Goal: Information Seeking & Learning: Learn about a topic

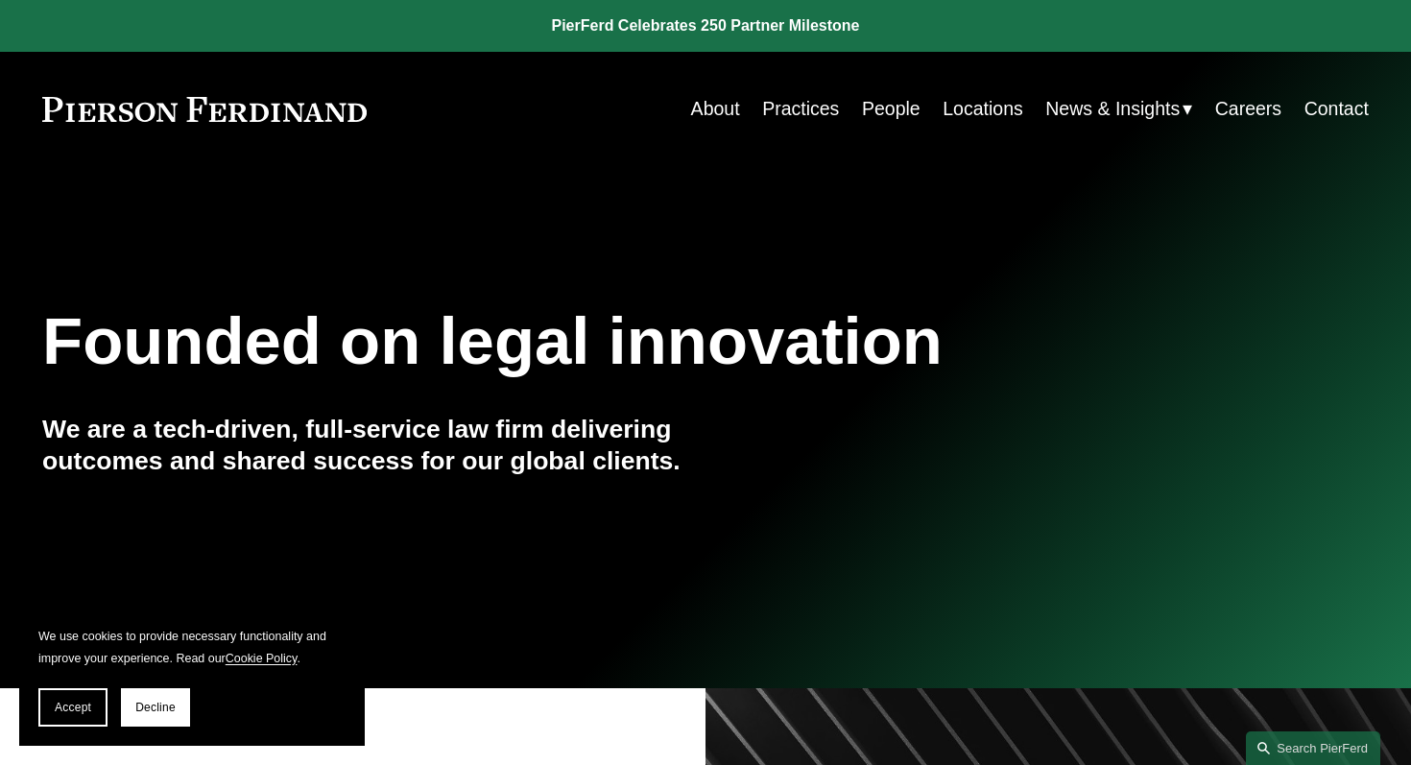
click at [704, 109] on link "About" at bounding box center [715, 108] width 49 height 37
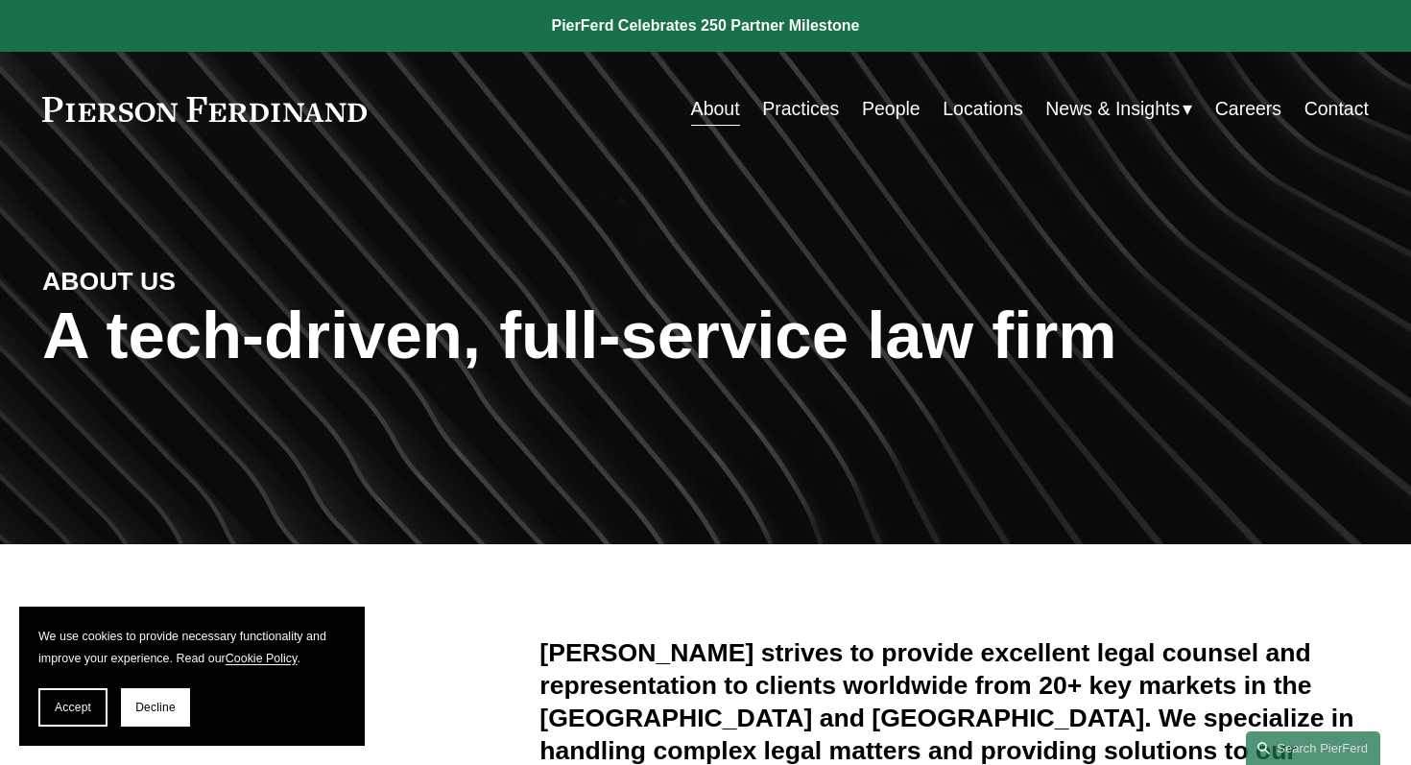
click at [787, 115] on link "Practices" at bounding box center [800, 108] width 77 height 37
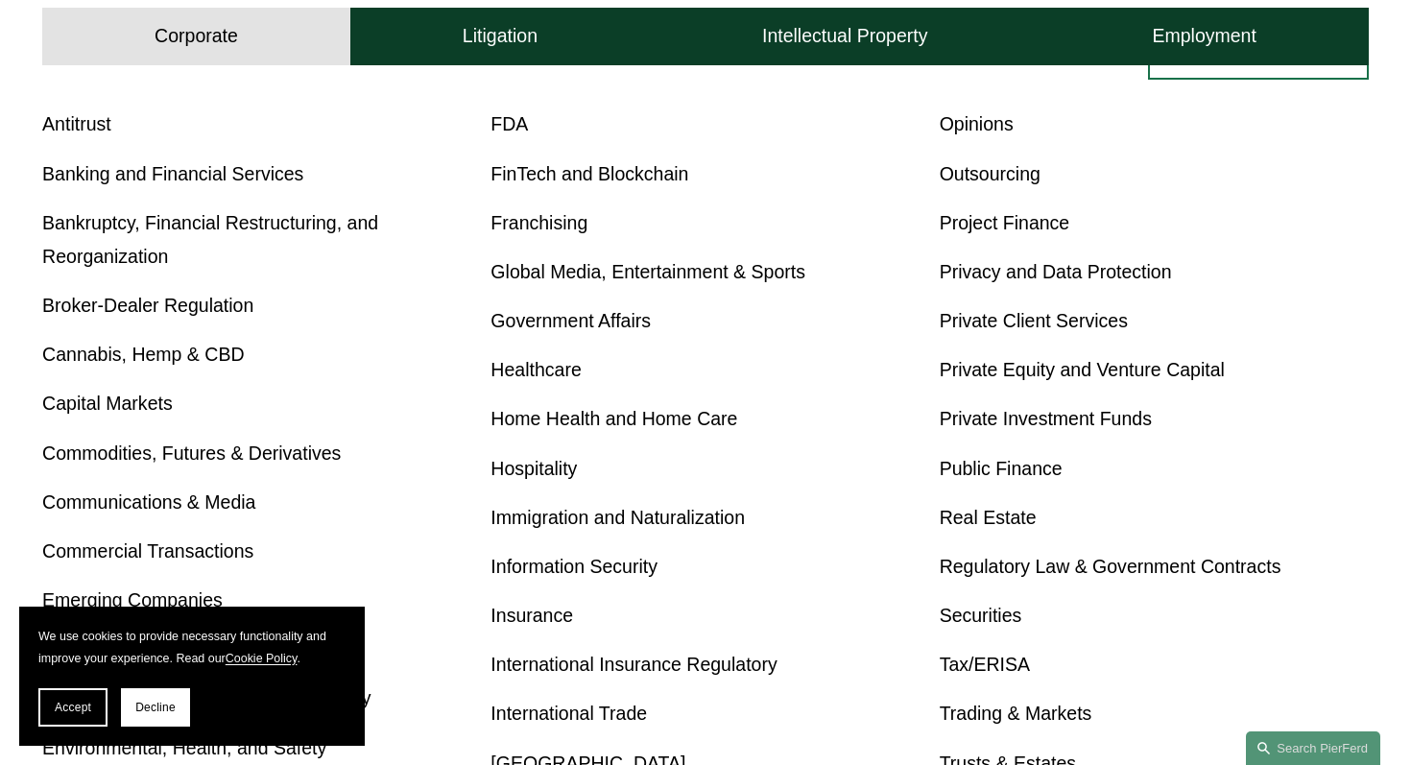
scroll to position [591, 0]
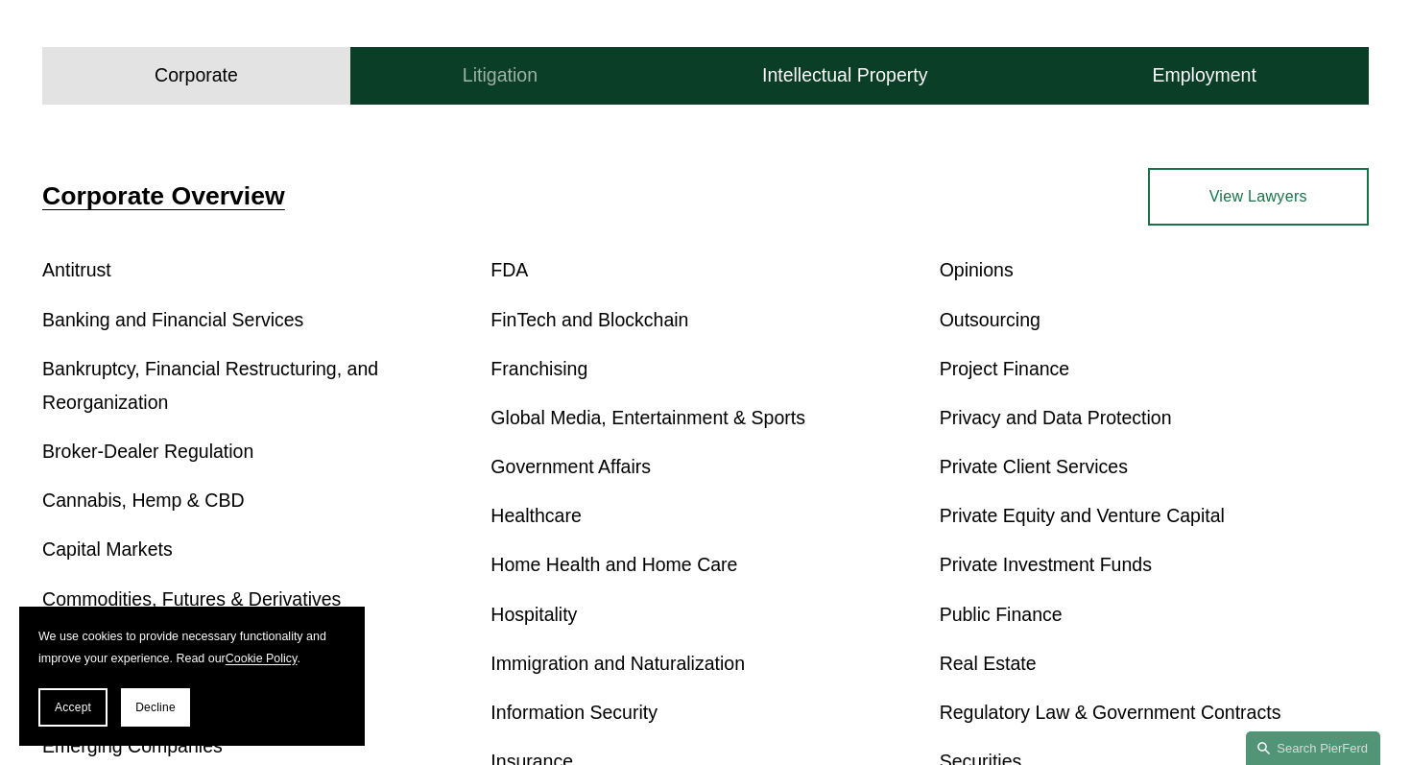
click at [584, 87] on button "Litigation" at bounding box center [499, 76] width 299 height 58
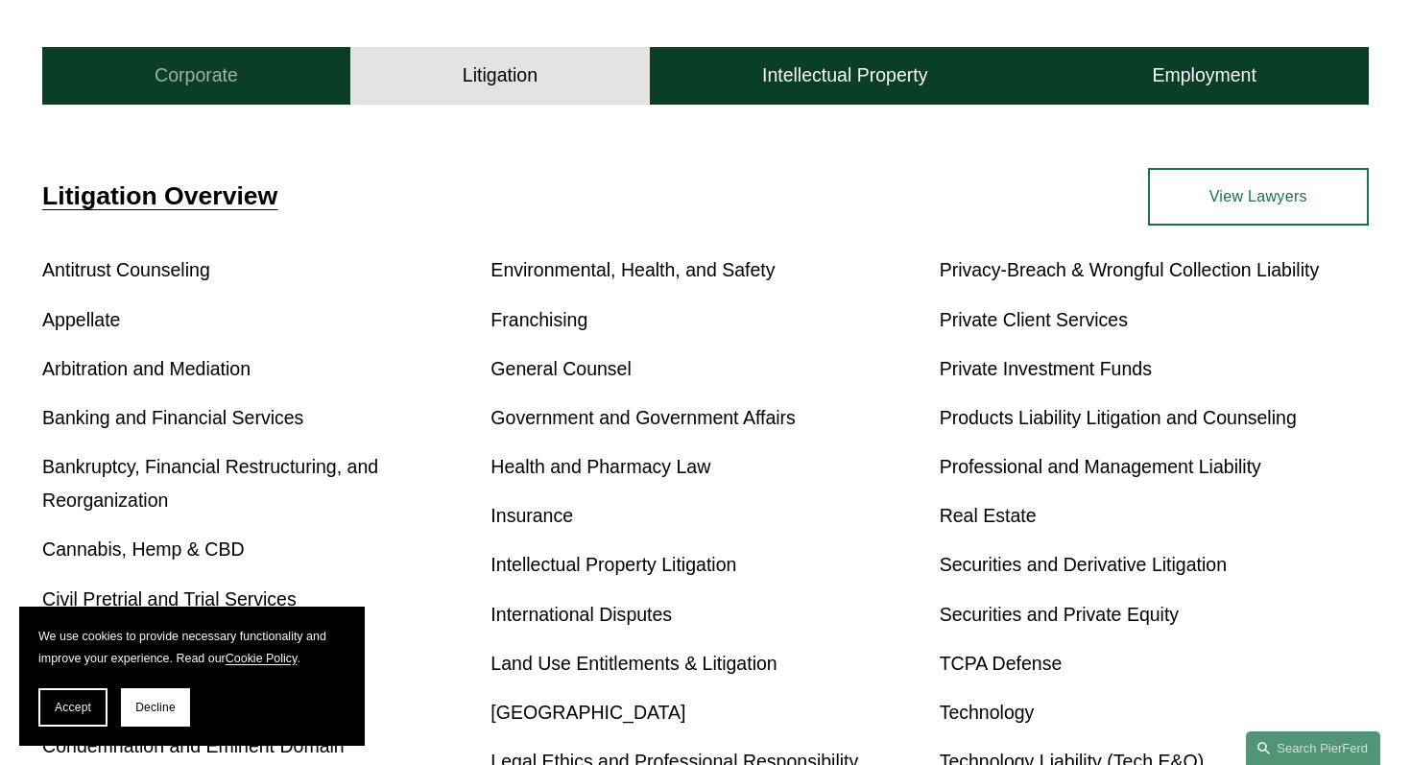
click at [212, 59] on button "Corporate" at bounding box center [196, 76] width 308 height 58
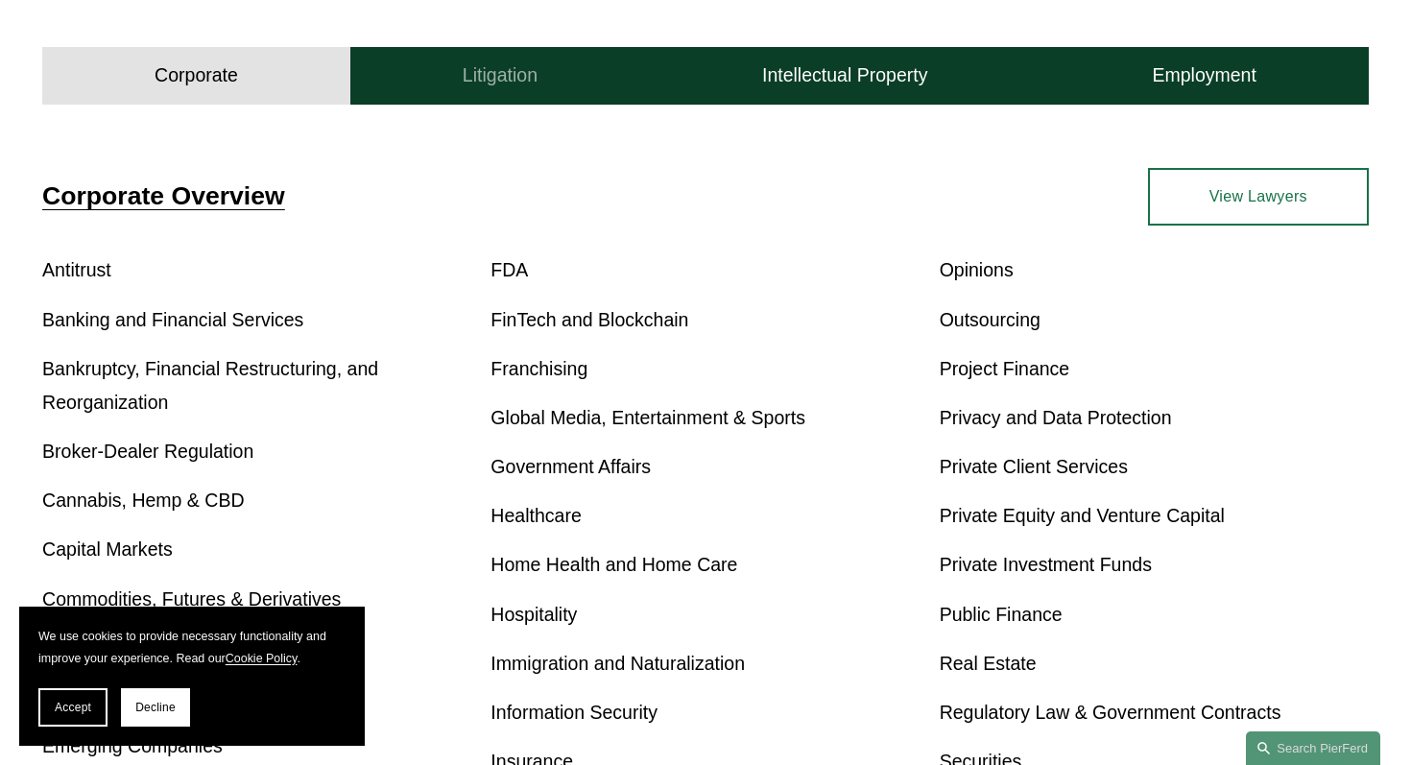
click at [431, 72] on button "Litigation" at bounding box center [499, 76] width 299 height 58
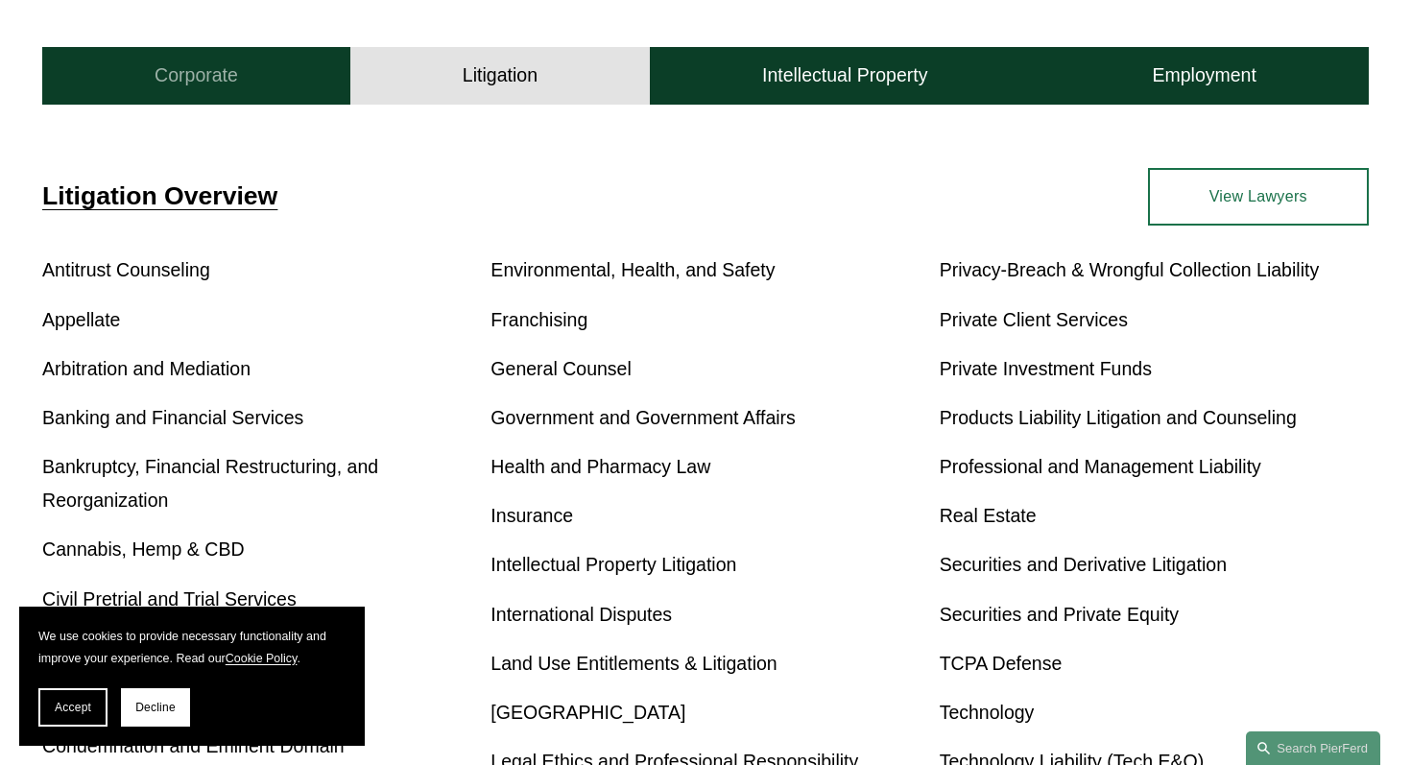
click at [266, 61] on button "Corporate" at bounding box center [196, 76] width 308 height 58
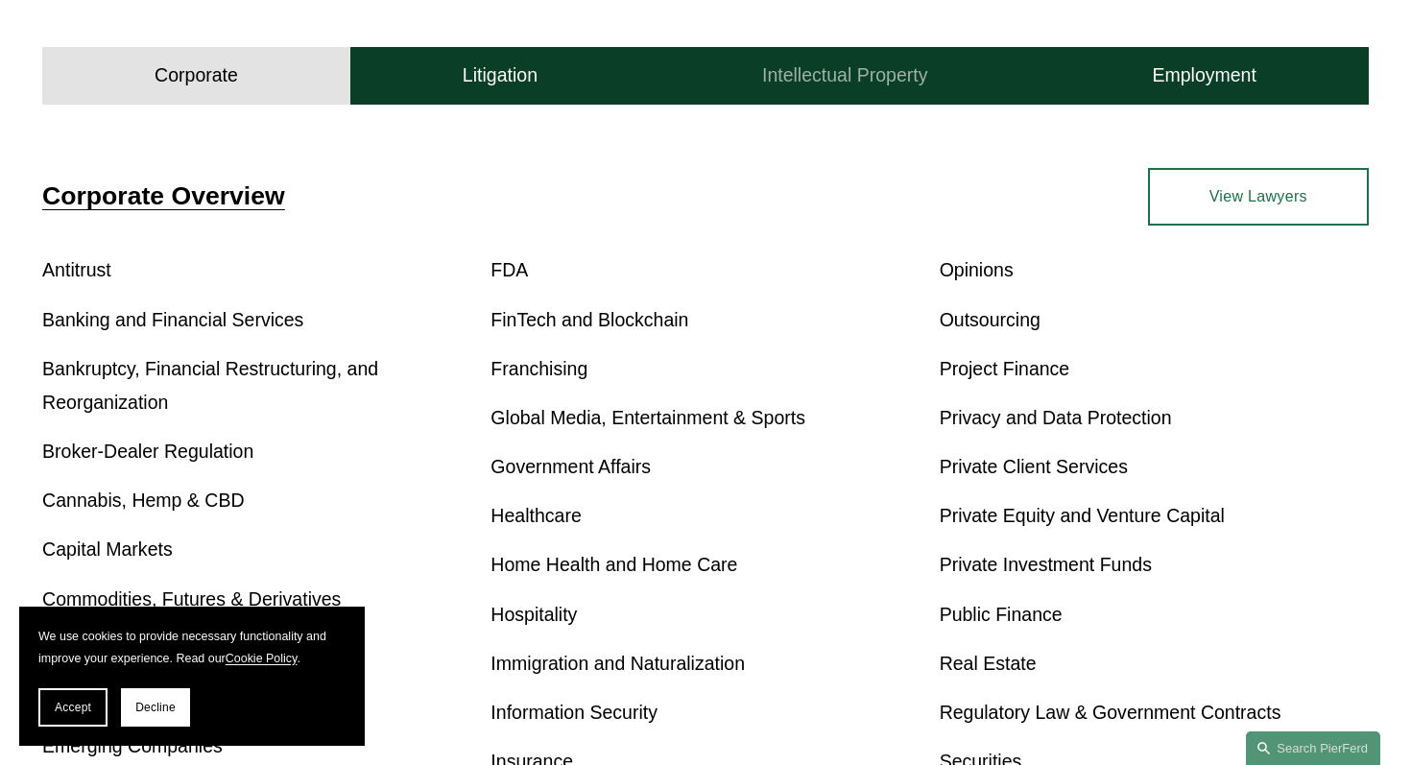
click at [830, 82] on h4 "Intellectual Property" at bounding box center [844, 75] width 165 height 24
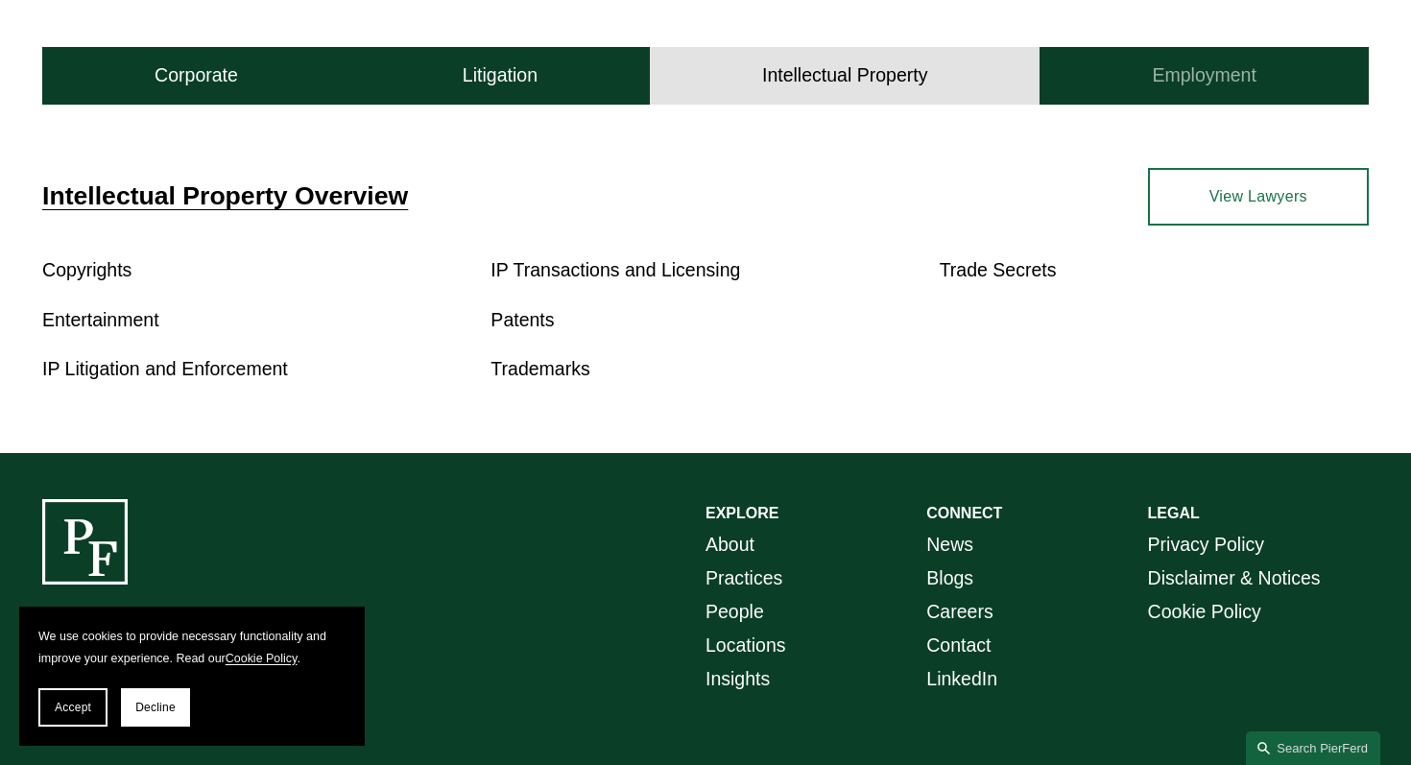
click at [1121, 100] on button "Employment" at bounding box center [1203, 76] width 328 height 58
